Goal: Task Accomplishment & Management: Complete application form

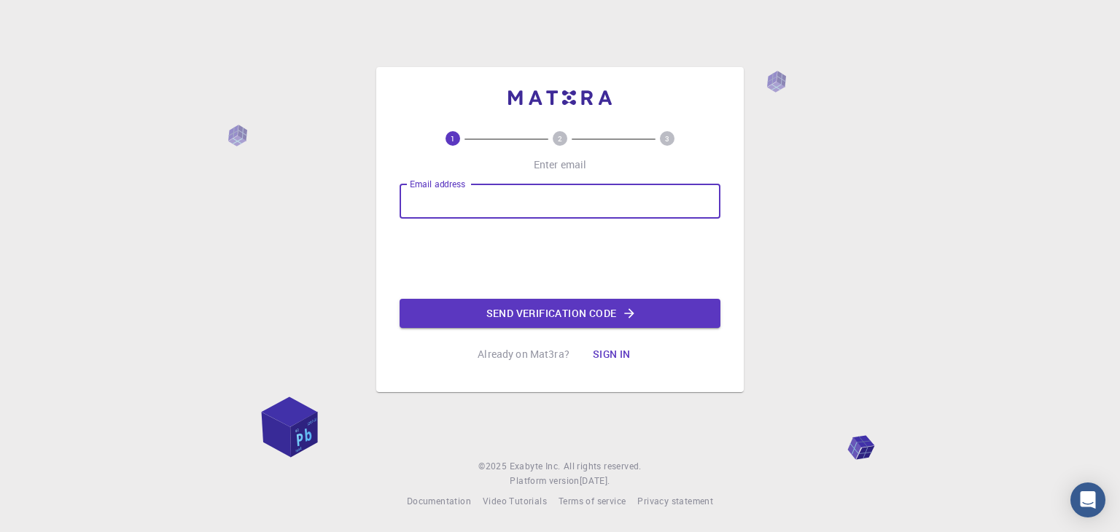
click at [443, 198] on input "Email address" at bounding box center [559, 201] width 321 height 35
click at [432, 204] on input "Email address" at bounding box center [559, 201] width 321 height 35
type input "[EMAIL_ADDRESS][DOMAIN_NAME]"
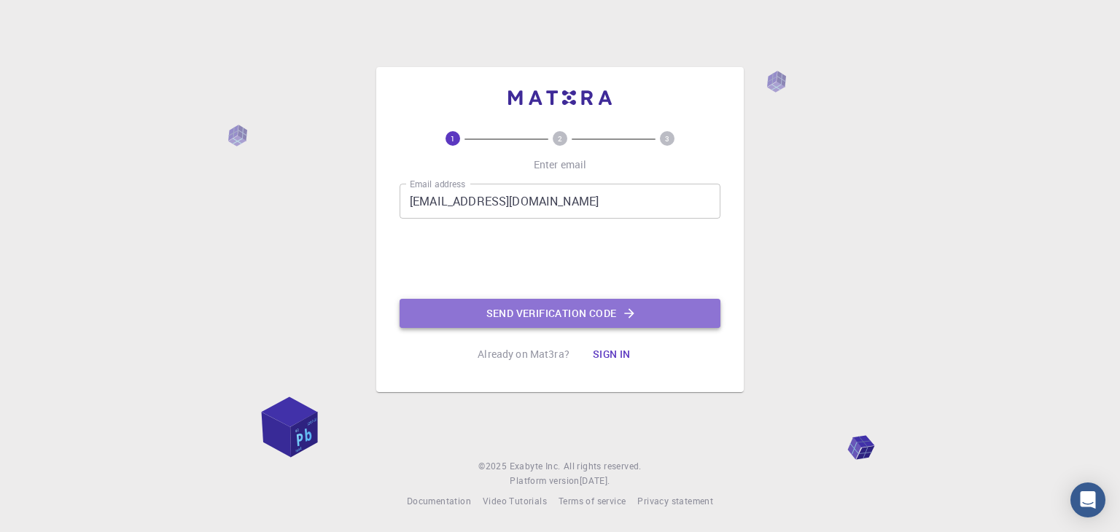
click at [543, 317] on button "Send verification code" at bounding box center [559, 313] width 321 height 29
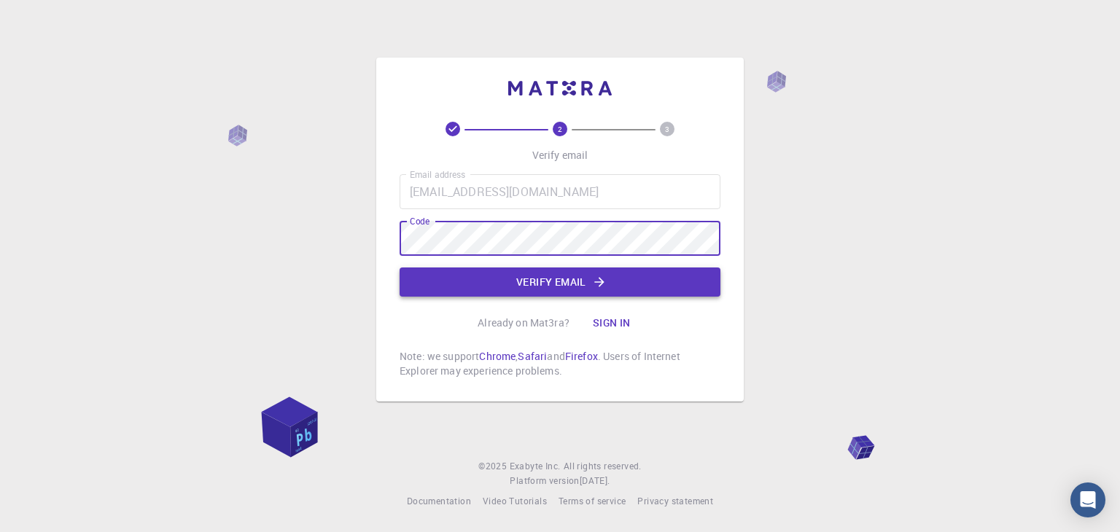
click at [548, 276] on button "Verify email" at bounding box center [559, 282] width 321 height 29
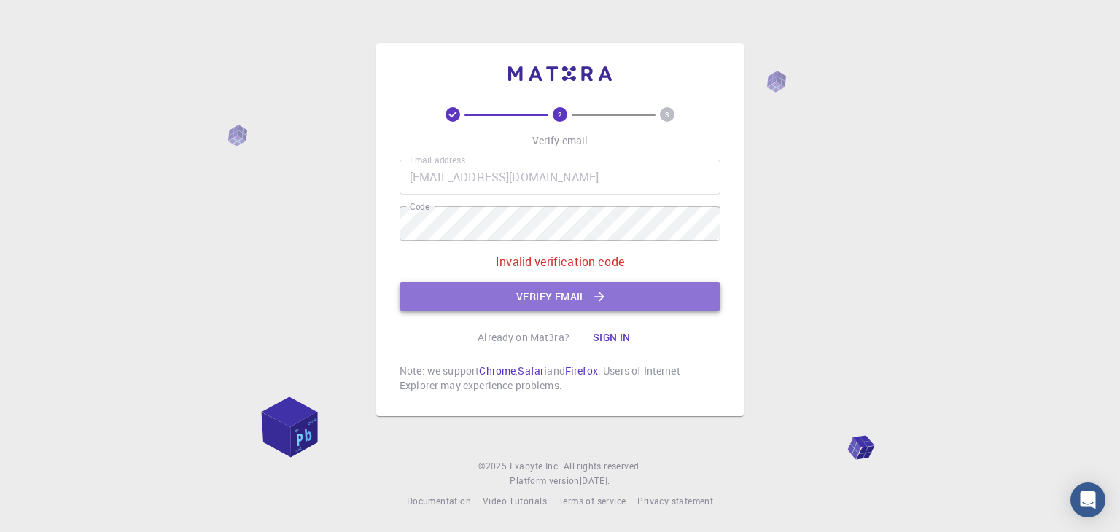
click at [539, 299] on button "Verify email" at bounding box center [559, 296] width 321 height 29
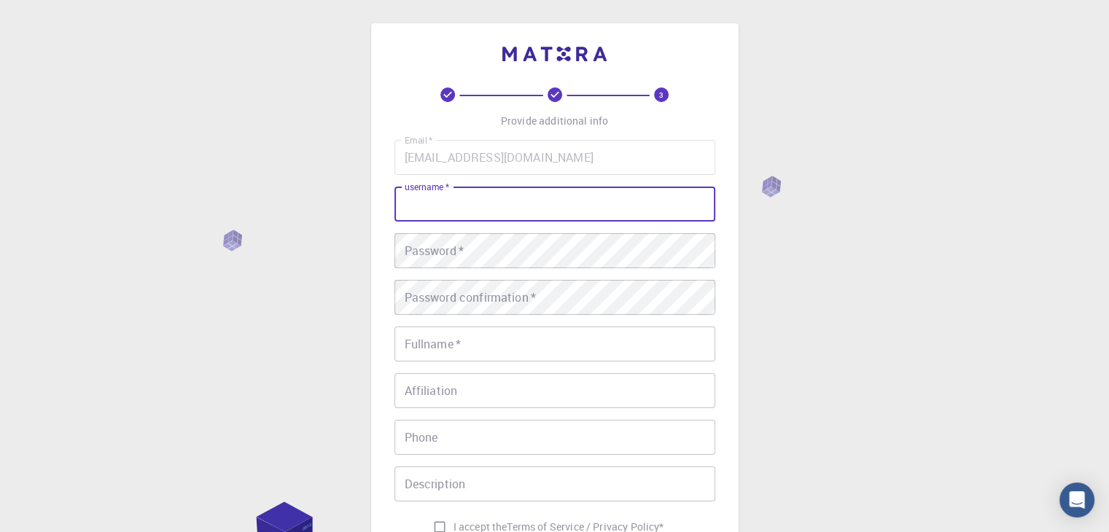
click at [472, 204] on input "username   *" at bounding box center [554, 204] width 321 height 35
click at [414, 207] on input "username   *" at bounding box center [554, 204] width 321 height 35
type input "[PERSON_NAME]"
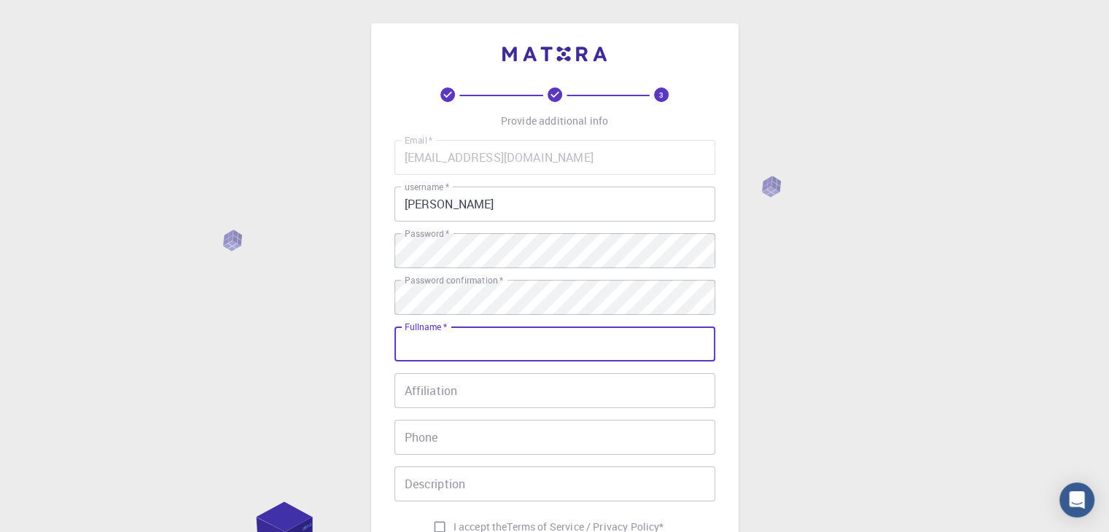
click at [491, 349] on input "Fullname   *" at bounding box center [554, 344] width 321 height 35
type input "[PERSON_NAME]"
click at [443, 399] on input "Affiliation" at bounding box center [554, 390] width 321 height 35
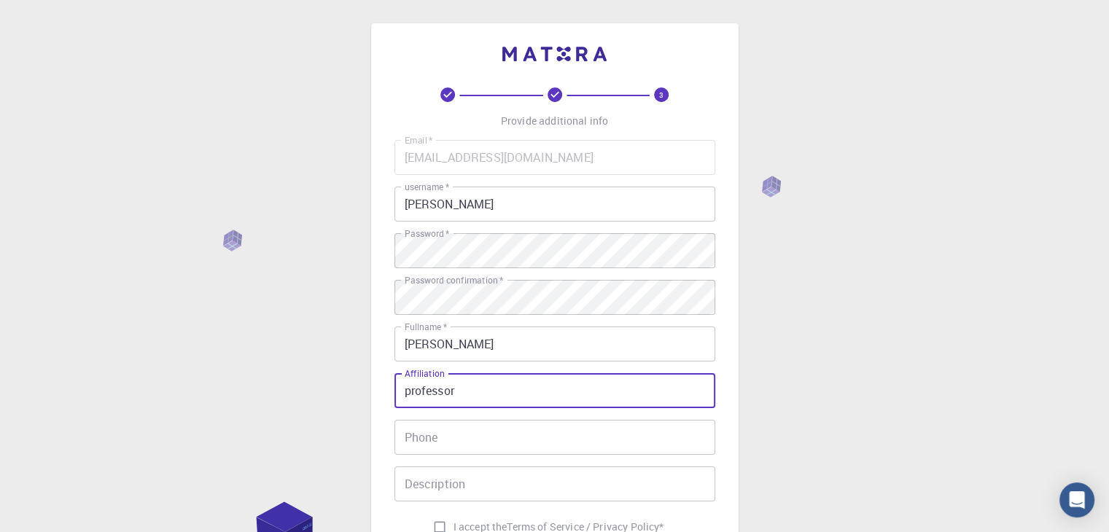
type input "professor"
click at [496, 450] on input "Phone" at bounding box center [554, 437] width 321 height 35
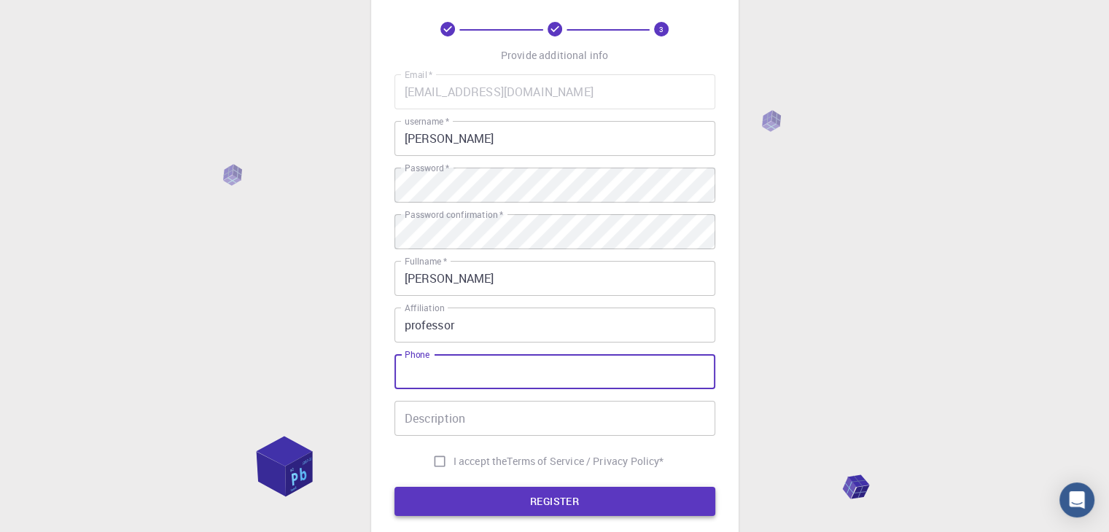
scroll to position [146, 0]
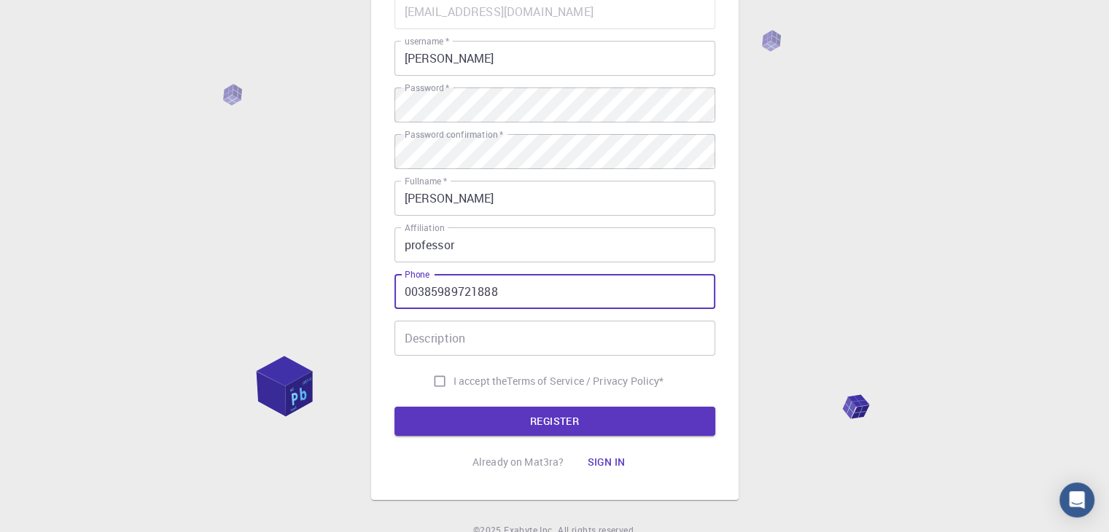
type input "00385989721888"
click at [437, 383] on input "I accept the Terms of Service / Privacy Policy *" at bounding box center [440, 381] width 28 height 28
checkbox input "true"
click at [551, 421] on button "REGISTER" at bounding box center [554, 421] width 321 height 29
